Goal: Task Accomplishment & Management: Use online tool/utility

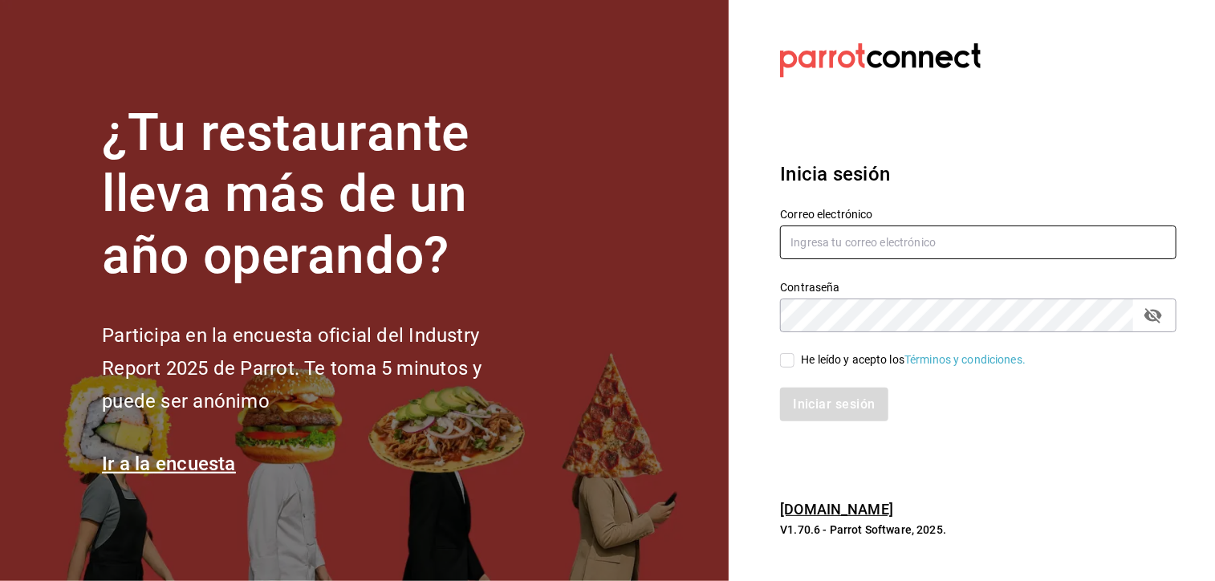
type input "antonio.hernandez@grupocosteno.com"
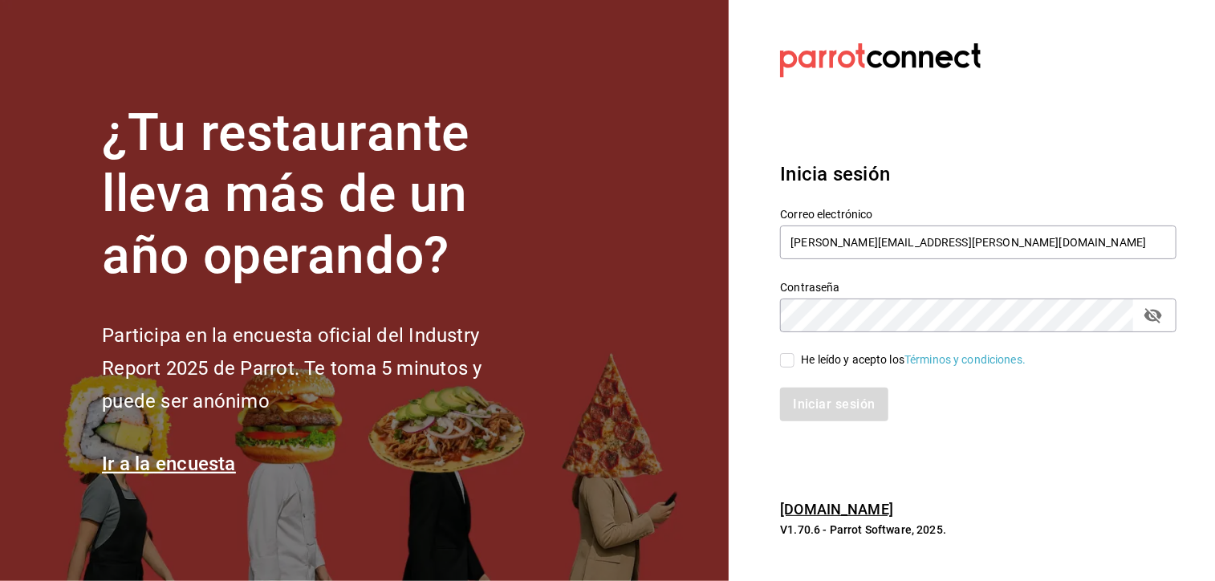
click at [793, 364] on input "He leído y acepto los Términos y condiciones." at bounding box center [787, 360] width 14 height 14
checkbox input "true"
click at [832, 413] on button "Iniciar sesión" at bounding box center [834, 405] width 109 height 34
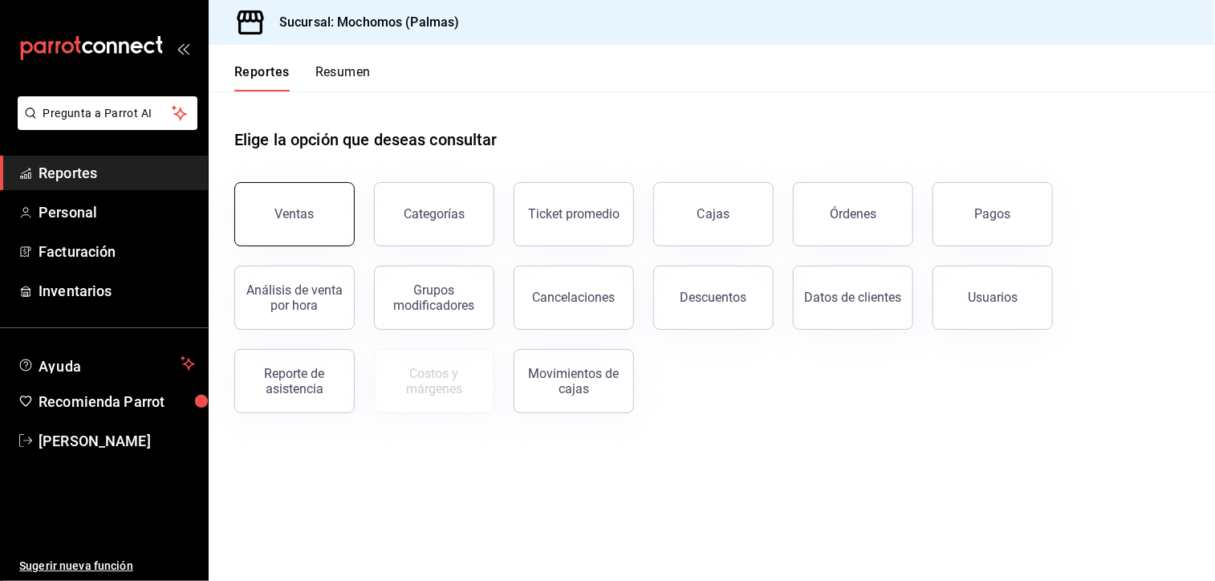
click at [321, 211] on button "Ventas" at bounding box center [294, 214] width 120 height 64
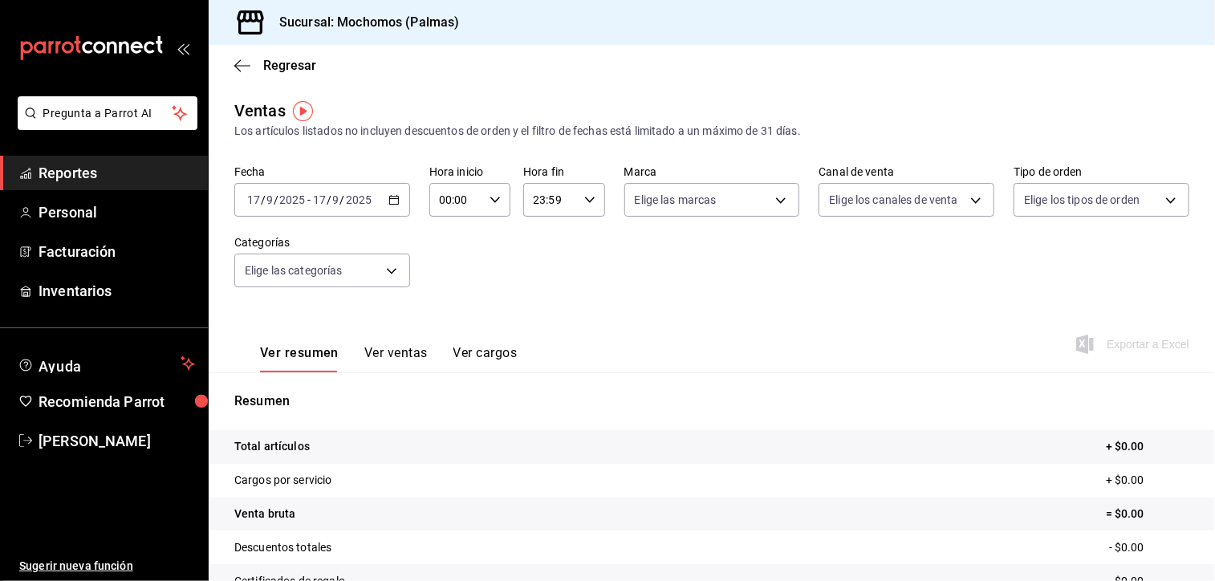
click at [382, 211] on div "[DATE] [DATE] - [DATE] [DATE]" at bounding box center [322, 200] width 176 height 34
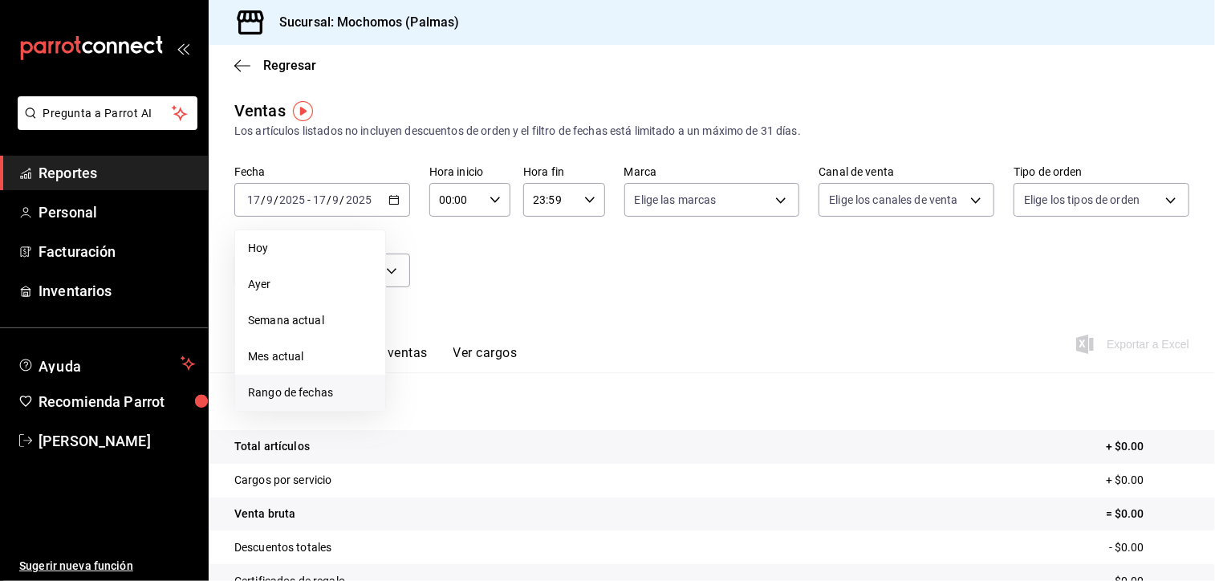
click at [353, 388] on span "Rango de fechas" at bounding box center [310, 393] width 124 height 17
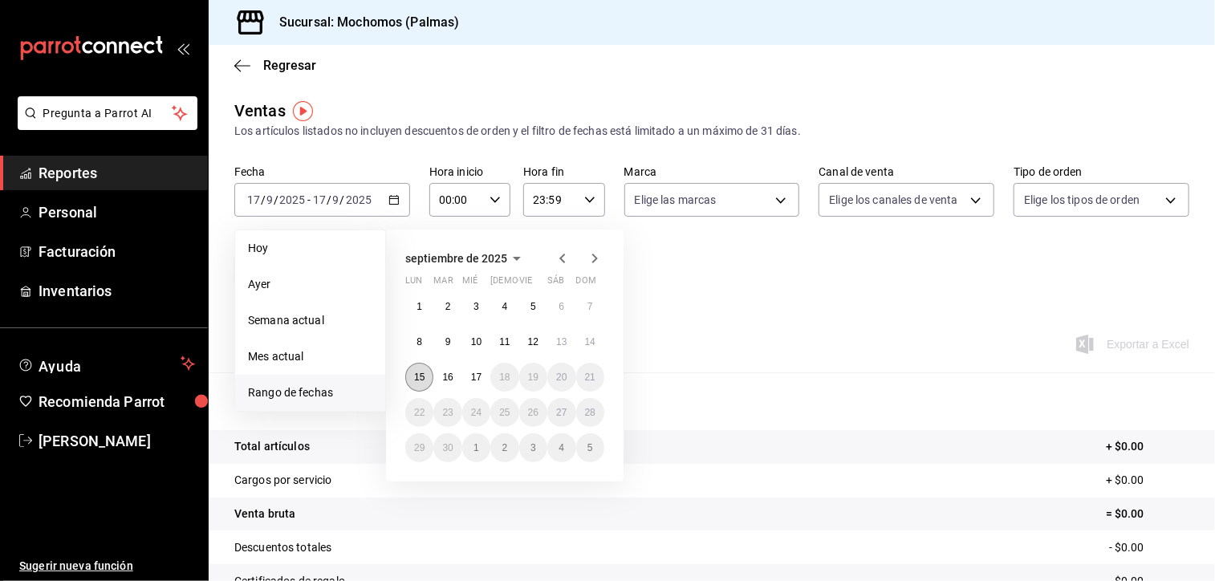
click at [420, 375] on abbr "15" at bounding box center [419, 377] width 10 height 11
click at [474, 382] on button "17" at bounding box center [476, 377] width 28 height 29
click at [414, 380] on abbr "15" at bounding box center [419, 377] width 10 height 11
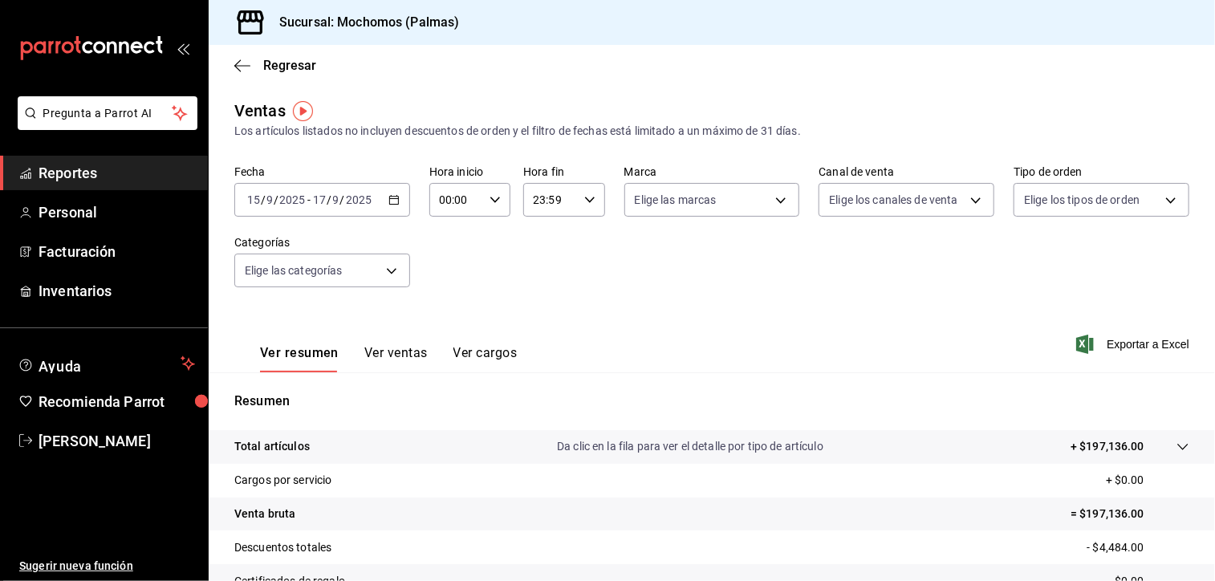
click at [395, 212] on div "[DATE] [DATE] - [DATE] [DATE]" at bounding box center [322, 200] width 176 height 34
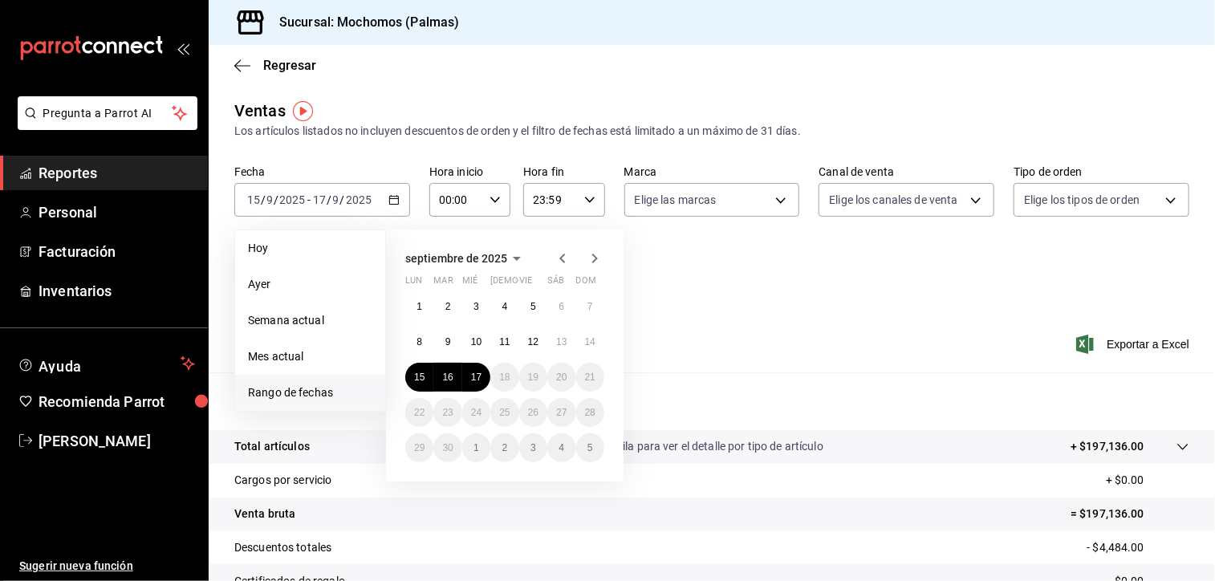
click at [706, 319] on div "Ver resumen Ver ventas Ver cargos Exportar a Excel" at bounding box center [712, 340] width 1007 height 66
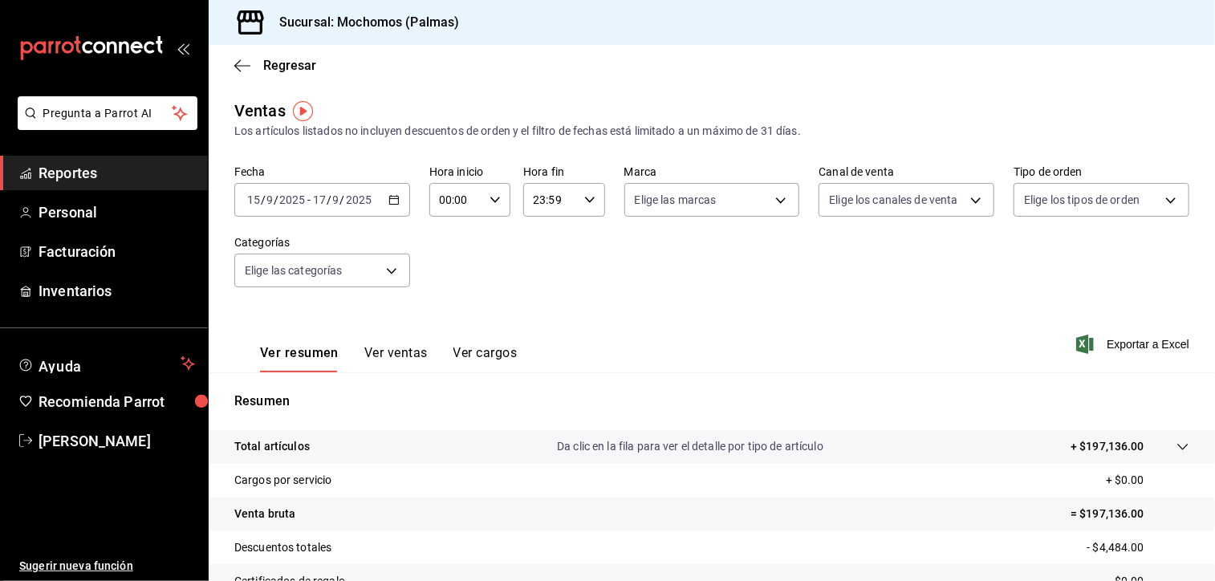
click at [494, 197] on icon "button" at bounding box center [495, 199] width 11 height 11
click at [453, 347] on span "05" at bounding box center [447, 342] width 14 height 13
type input "05:00"
click at [739, 269] on div at bounding box center [607, 290] width 1215 height 581
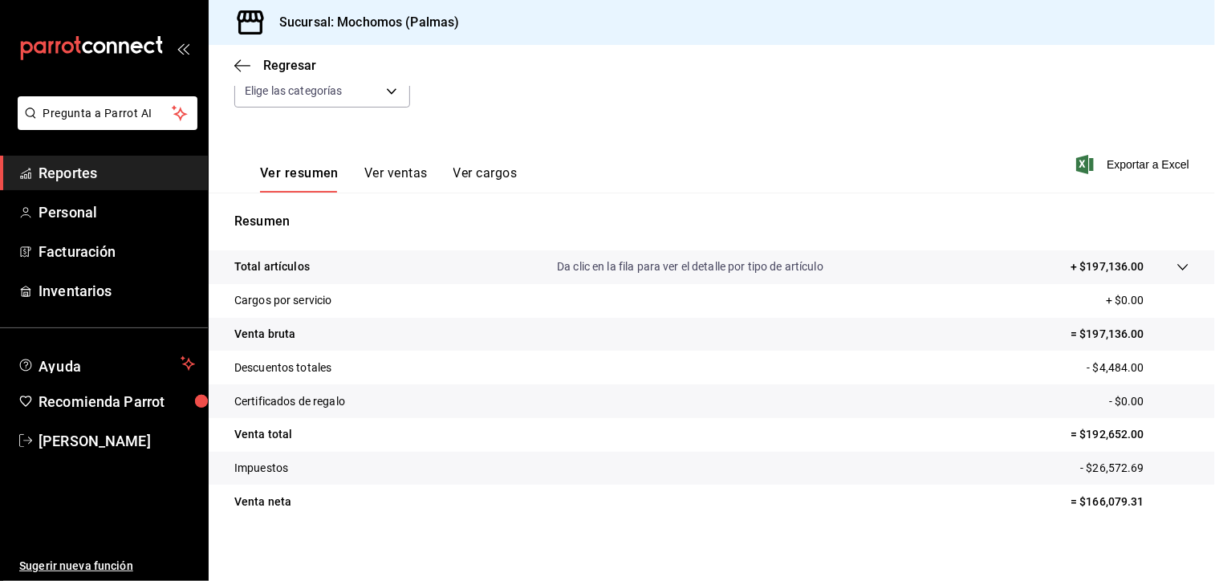
scroll to position [188, 0]
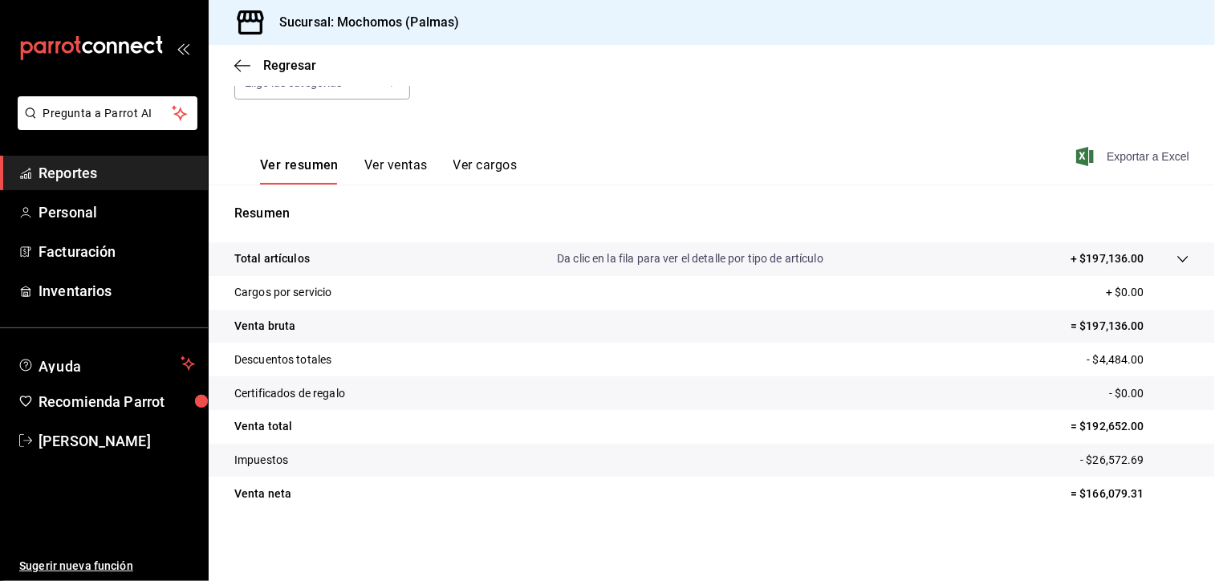
click at [1140, 152] on span "Exportar a Excel" at bounding box center [1135, 156] width 110 height 19
